Goal: Task Accomplishment & Management: Complete application form

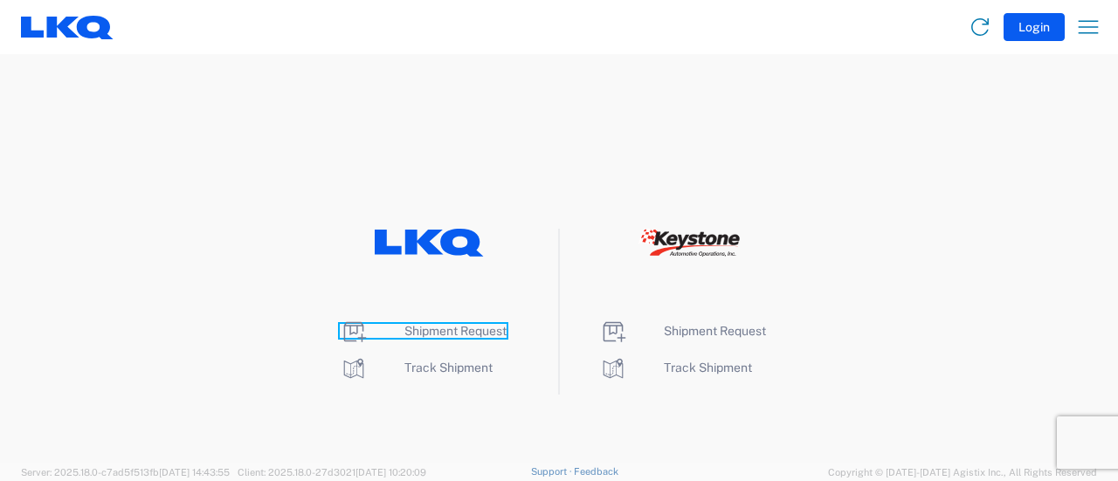
click at [452, 331] on span "Shipment Request" at bounding box center [455, 331] width 102 height 14
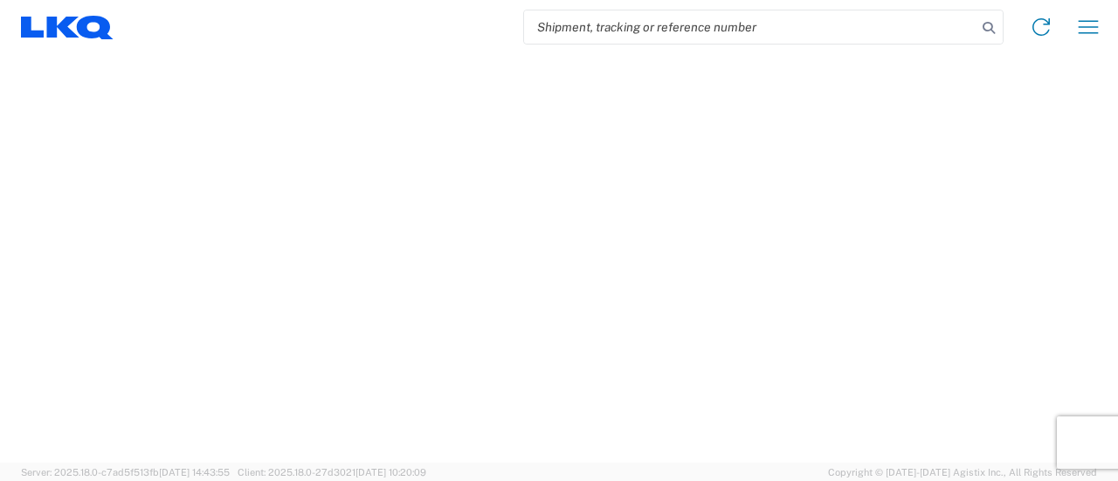
select select "FULL"
select select "LBS"
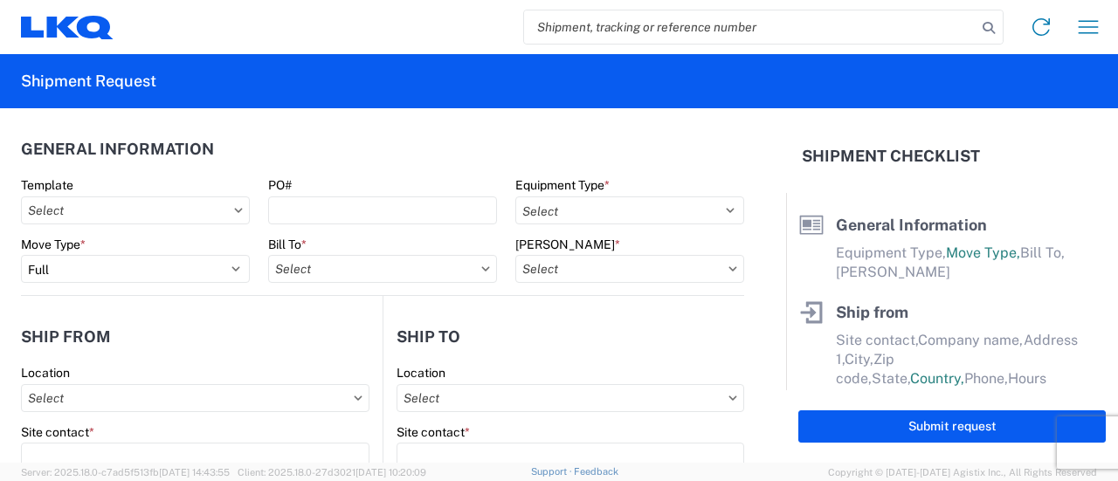
drag, startPoint x: 615, startPoint y: 24, endPoint x: 568, endPoint y: 26, distance: 47.2
paste input "56649191"
type input "56649191"
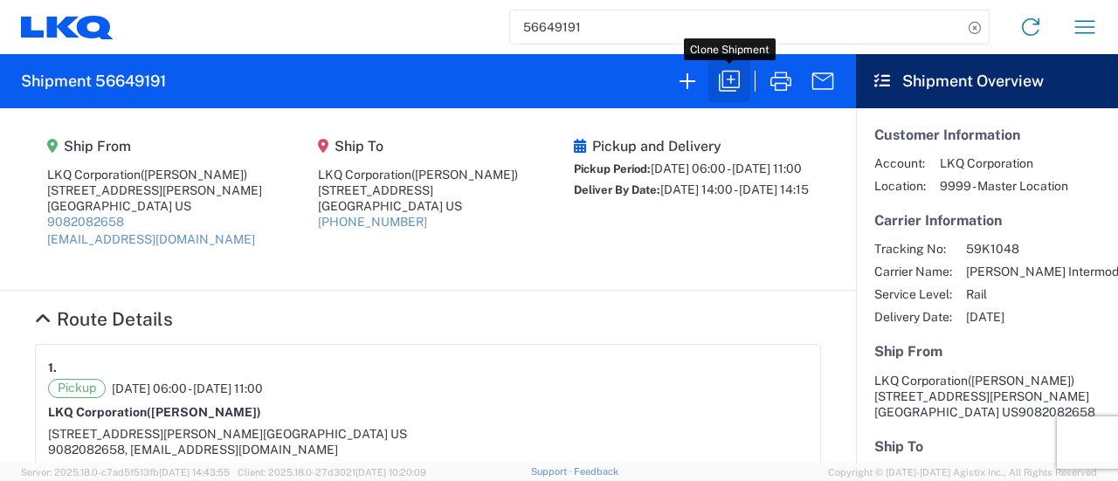
click at [724, 88] on icon "button" at bounding box center [729, 81] width 21 height 21
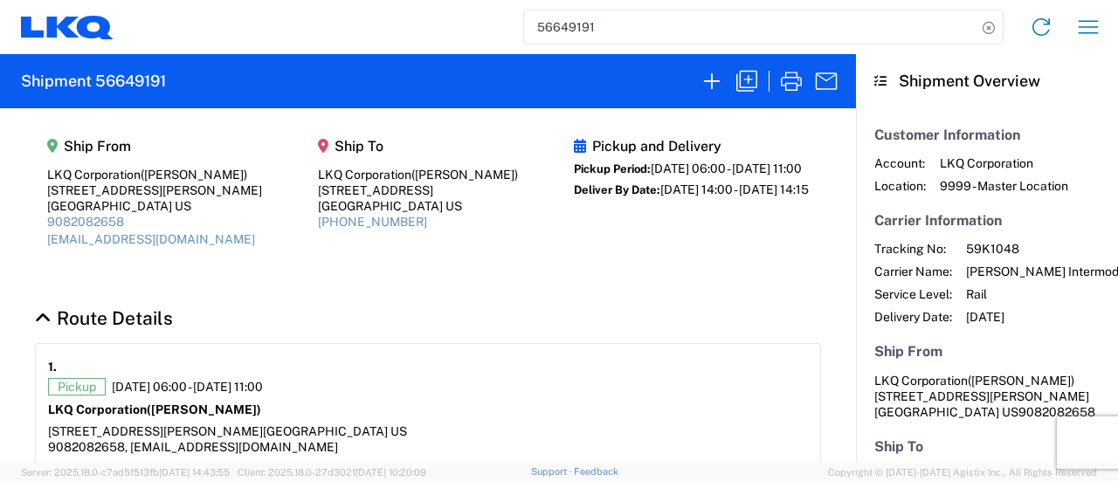
select select "FULL"
select select "US"
select select "LBS"
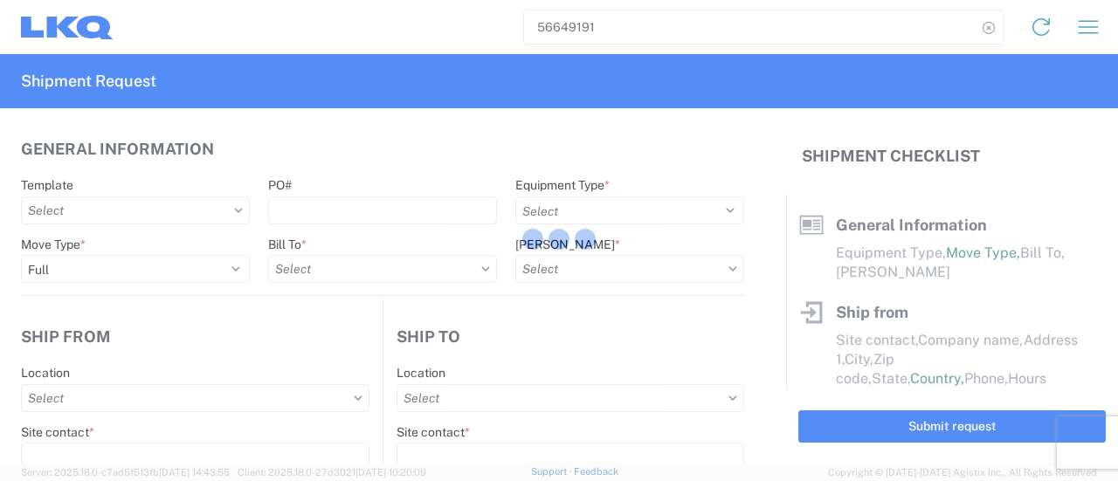
select select "BCAR"
type input "[PERSON_NAME]"
type input "LKQ Corporation"
type input "[STREET_ADDRESS][PERSON_NAME]"
type input "[GEOGRAPHIC_DATA]"
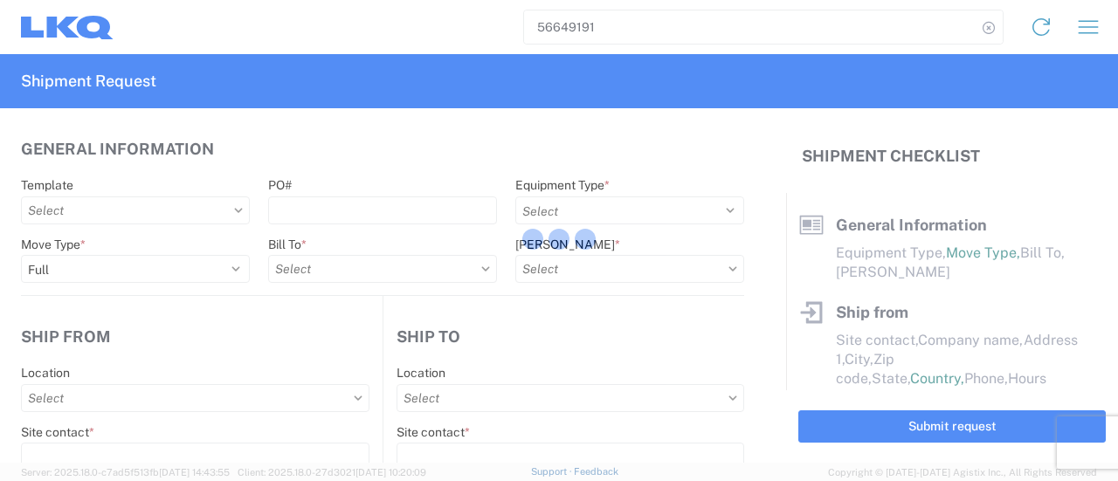
type input "91761"
type input "[EMAIL_ADDRESS][DOMAIN_NAME]"
type input "[PERSON_NAME]"
type input "LKQ Corporation"
type input "[STREET_ADDRESS]"
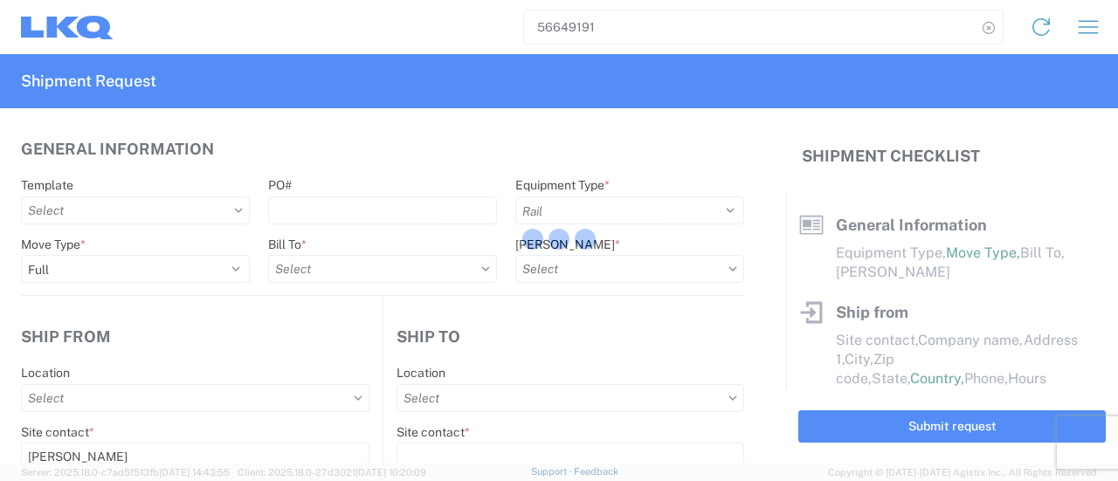
type input "Newnan"
type input "30265"
type input "[PERSON_NAME]"
type input "[EMAIL_ADDRESS][DOMAIN_NAME]"
type input "9082082658"
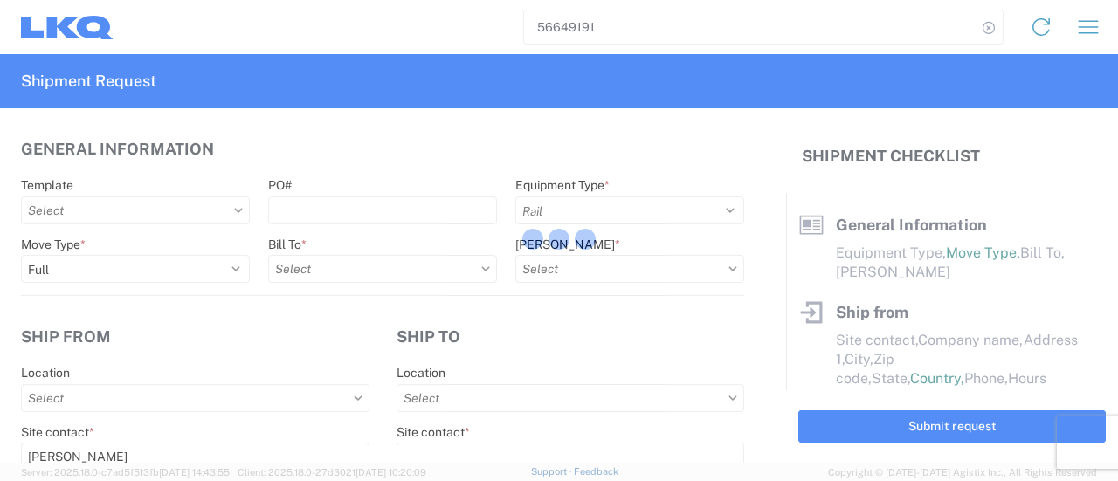
type input "[DATE]"
type input "42500"
type input "Engines, Transmissions"
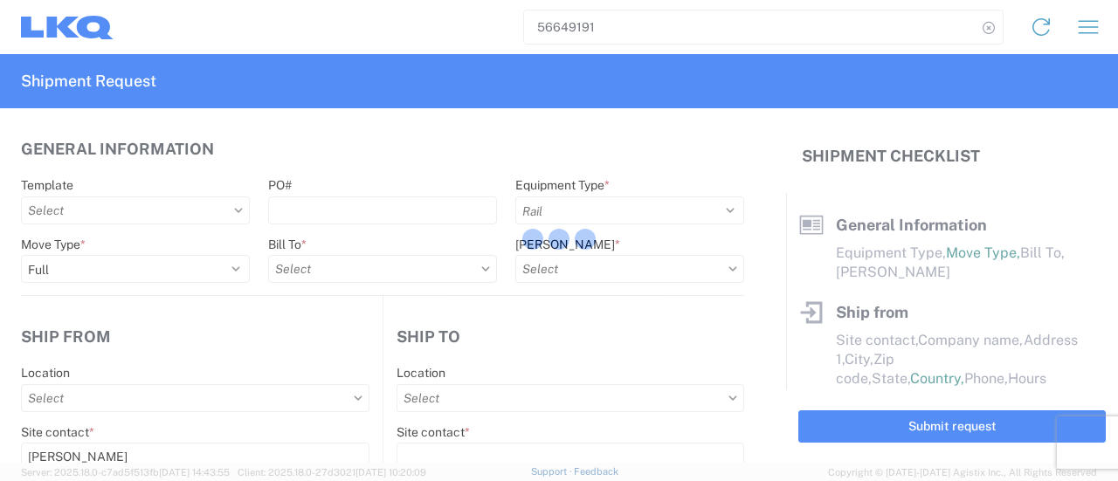
type input "30"
type input "0"
select select "US"
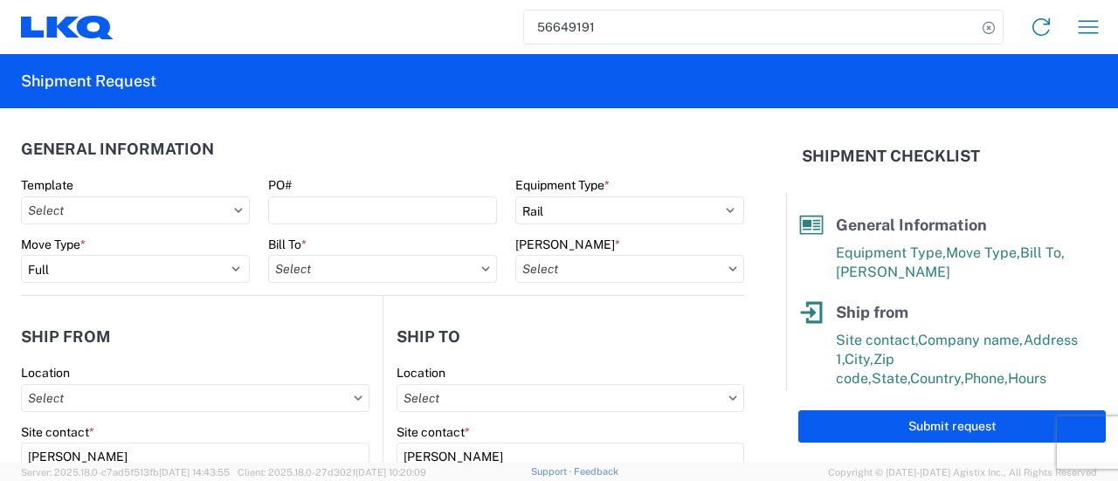
type input "1772 - LKQ Atlanta Core Newnan"
type input "1769 - [US_STATE] Core"
type input "1769-6300-66000-0000 - 1769 Freight Out"
type input "1769 - [US_STATE] Core"
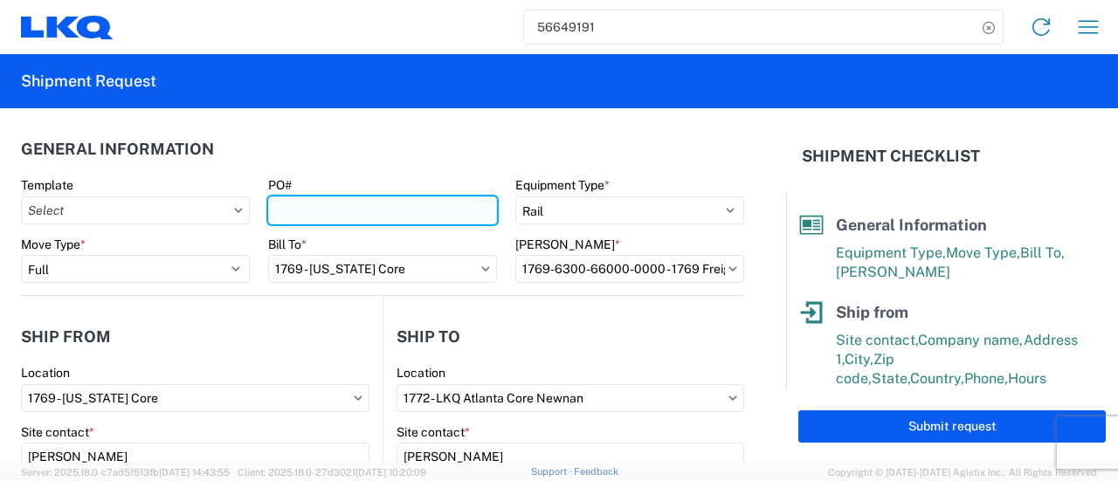
click at [318, 201] on input "PO#" at bounding box center [382, 210] width 229 height 28
paste input "GPS 117"
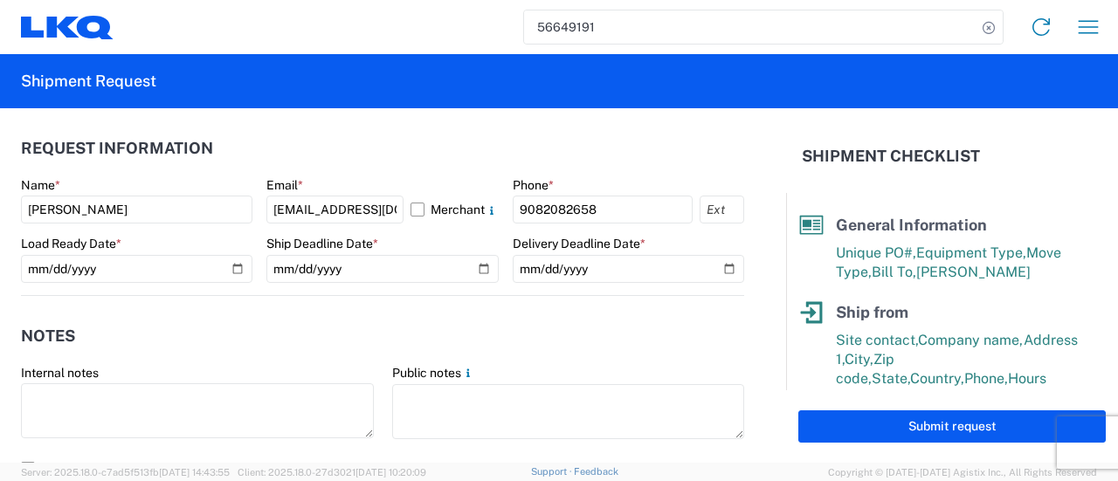
scroll to position [961, 0]
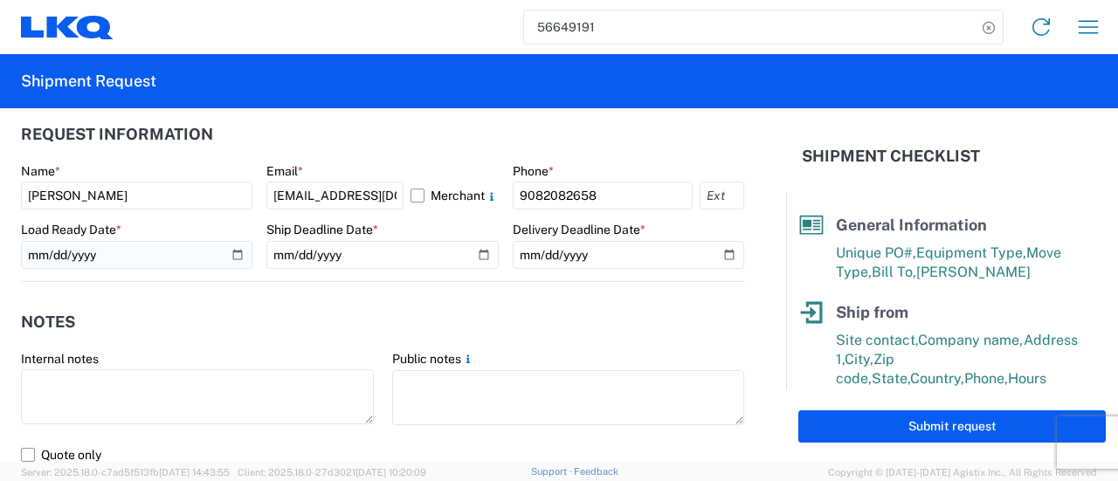
type input "GPS 118"
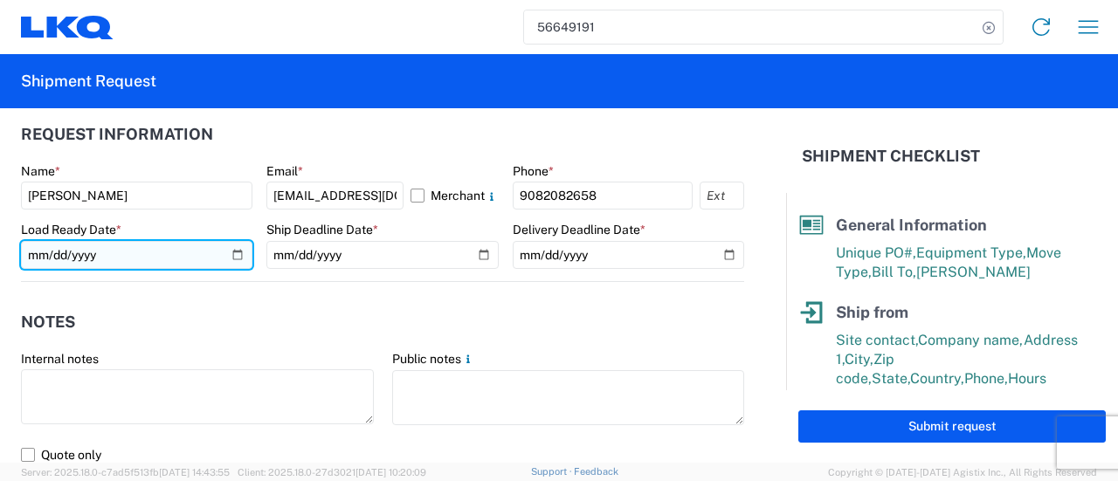
click at [233, 254] on input "[DATE]" at bounding box center [136, 255] width 231 height 28
type input "[DATE]"
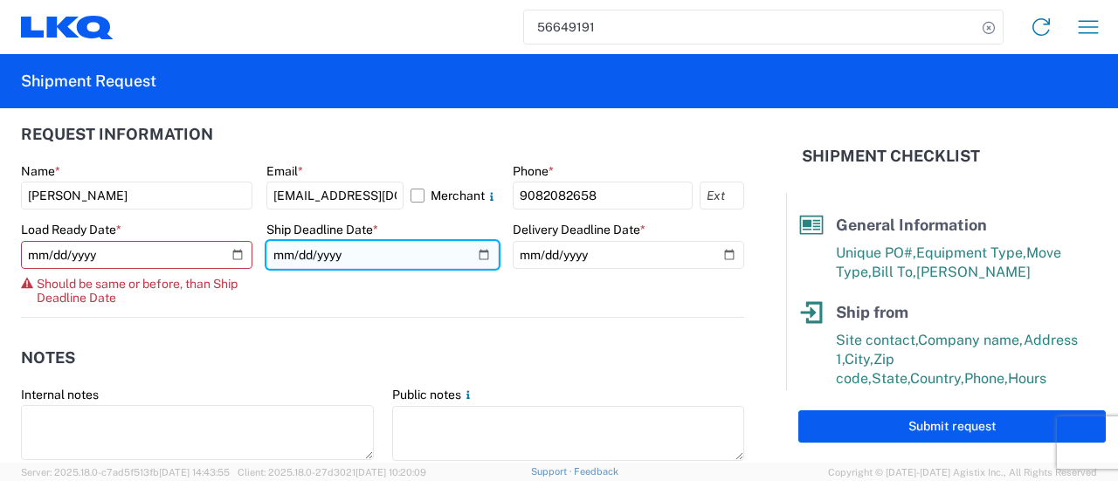
click at [479, 258] on input "[DATE]" at bounding box center [381, 255] width 231 height 28
type input "[DATE]"
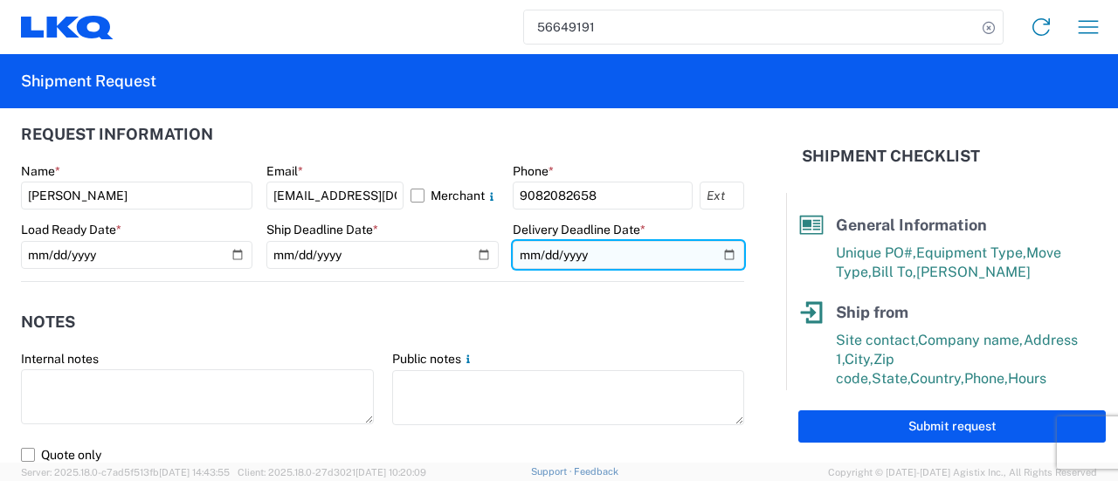
click at [718, 255] on input "[DATE]" at bounding box center [628, 255] width 231 height 28
type input "[DATE]"
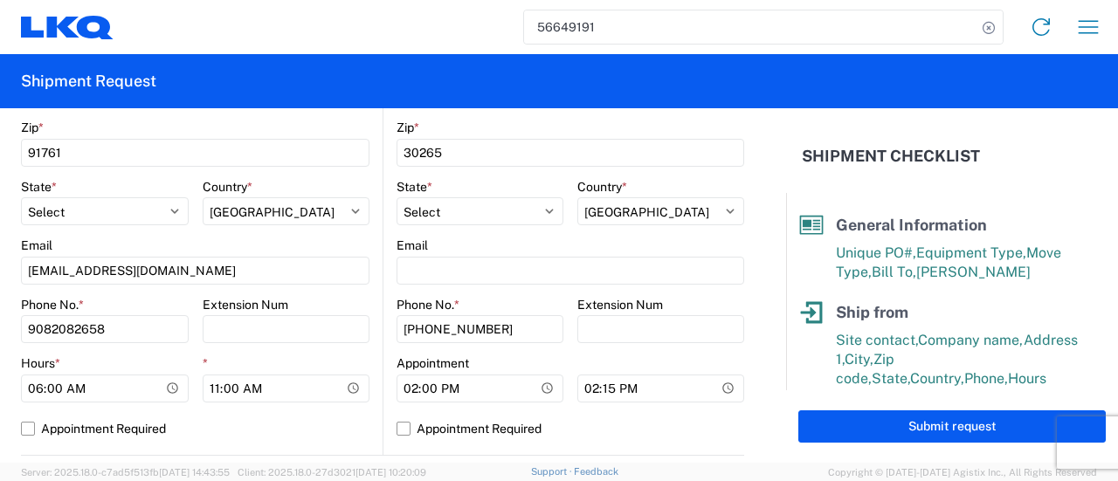
scroll to position [861, 0]
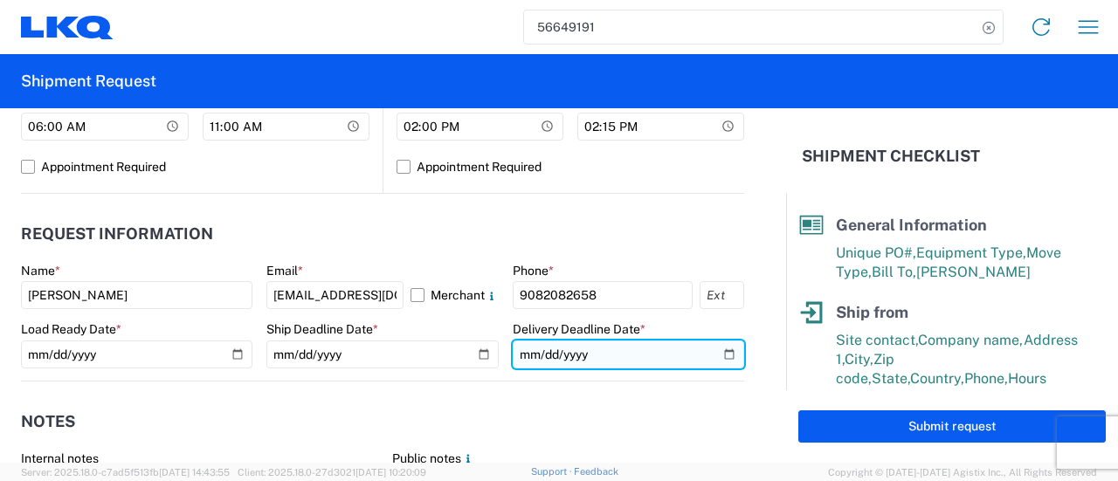
click at [619, 348] on input "[DATE]" at bounding box center [628, 355] width 231 height 28
click at [612, 352] on input "date" at bounding box center [628, 355] width 231 height 28
drag, startPoint x: 612, startPoint y: 352, endPoint x: 559, endPoint y: 350, distance: 53.3
click at [564, 352] on input "date" at bounding box center [628, 355] width 231 height 28
click at [579, 352] on input "date" at bounding box center [628, 355] width 231 height 28
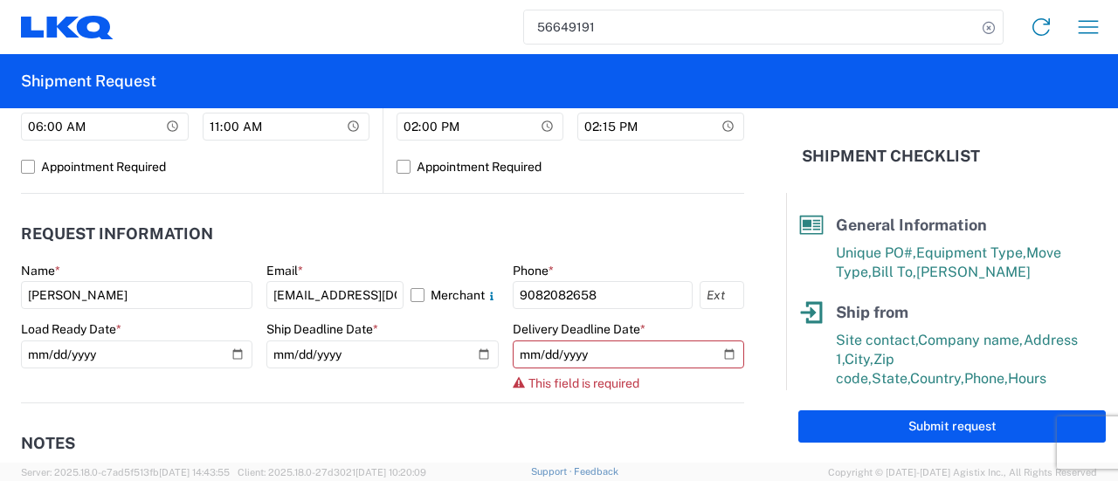
drag, startPoint x: 596, startPoint y: 339, endPoint x: 579, endPoint y: 368, distance: 34.4
click at [594, 342] on div "Delivery Deadline Date * This field is required" at bounding box center [628, 355] width 231 height 69
click at [389, 378] on agx-form-control-wrapper-v2 "Ship Deadline Date * [DATE]" at bounding box center [381, 361] width 231 height 81
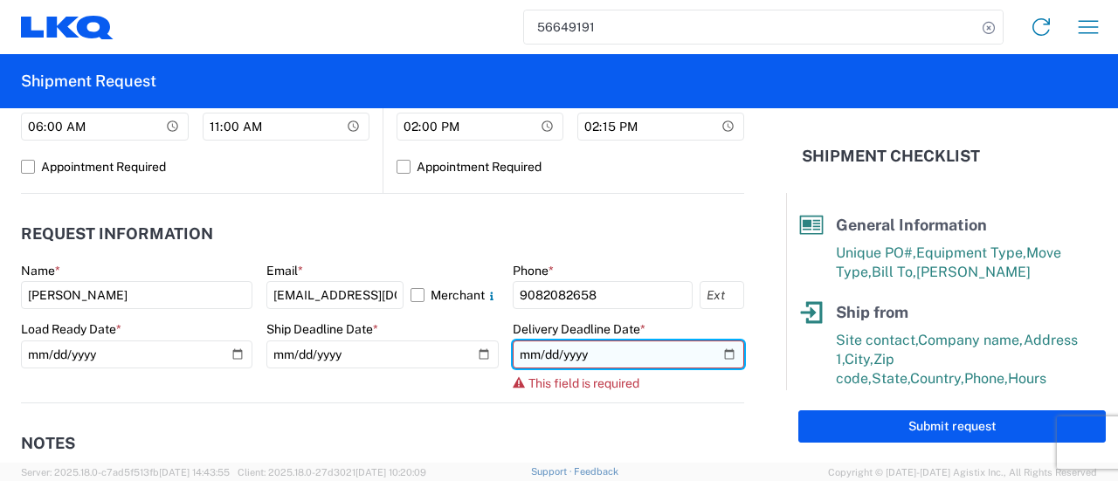
click at [517, 353] on input "date" at bounding box center [628, 355] width 231 height 28
click at [560, 354] on input "date" at bounding box center [628, 355] width 231 height 28
type input "[DATE]"
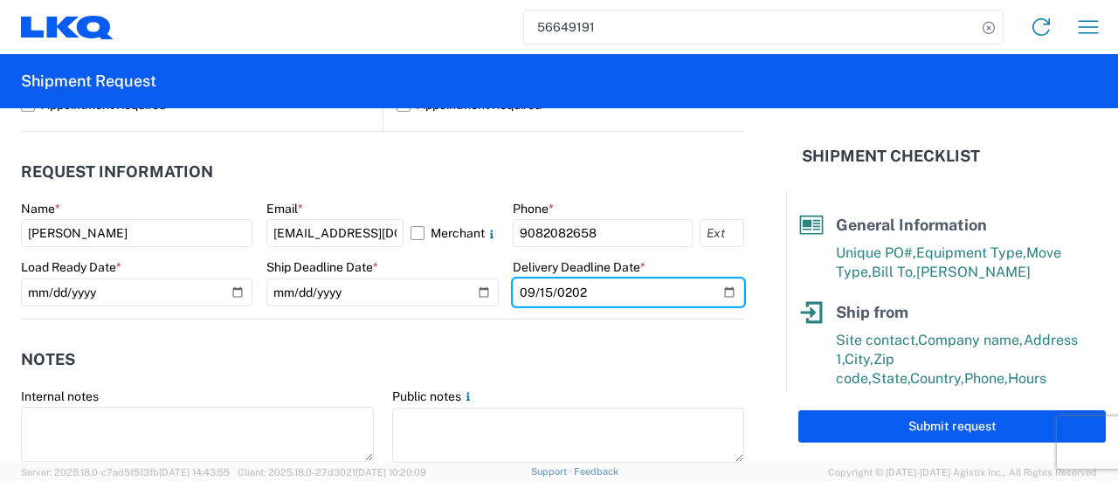
scroll to position [786, 0]
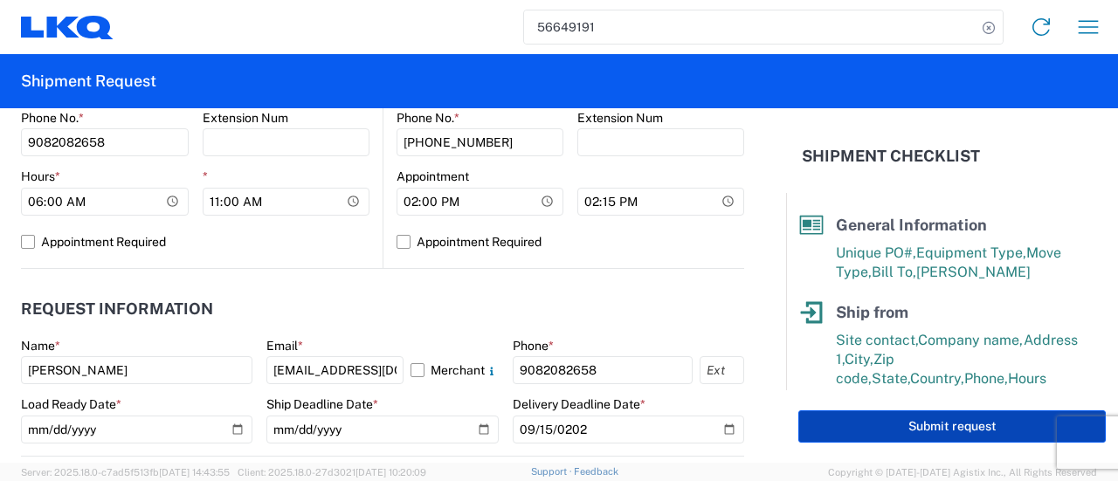
click at [911, 430] on button "Submit request" at bounding box center [951, 426] width 307 height 32
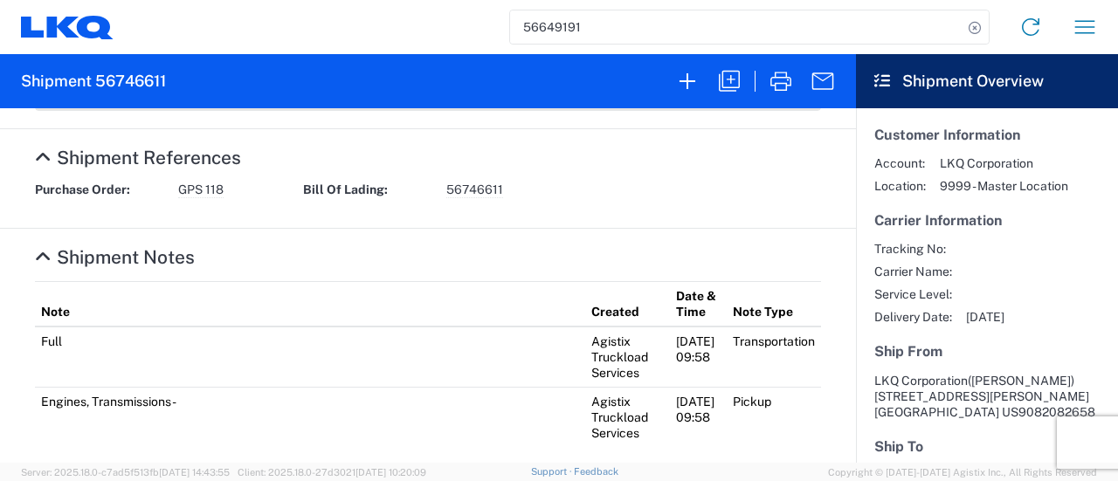
scroll to position [895, 0]
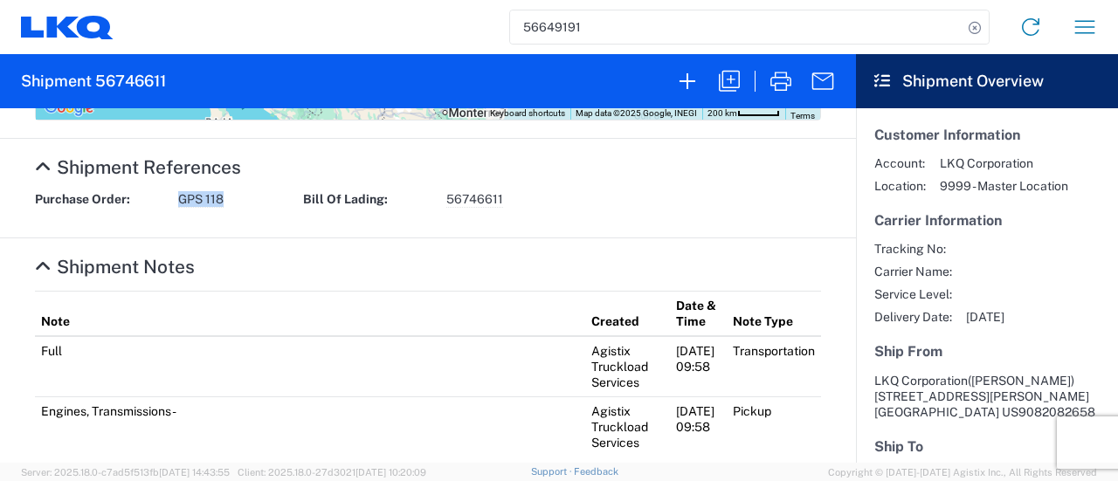
drag, startPoint x: 224, startPoint y: 196, endPoint x: 178, endPoint y: 200, distance: 45.5
click at [178, 200] on div "Purchase Order: GPS 118" at bounding box center [160, 199] width 268 height 17
copy span "GPS 118"
